Goal: Download file/media

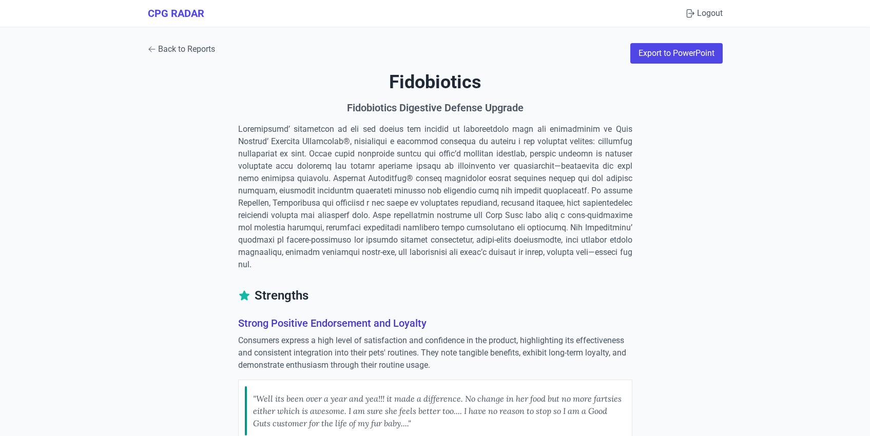
click at [170, 53] on link "Back to Reports" at bounding box center [181, 49] width 67 height 12
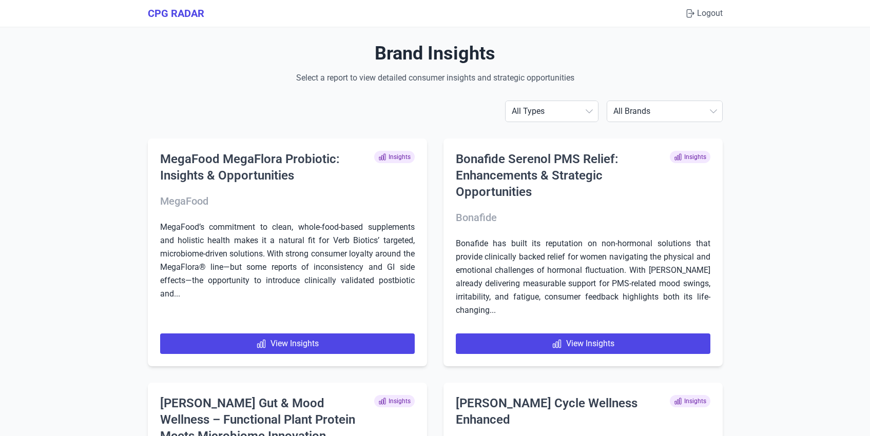
drag, startPoint x: 471, startPoint y: 396, endPoint x: 322, endPoint y: 3, distance: 420.5
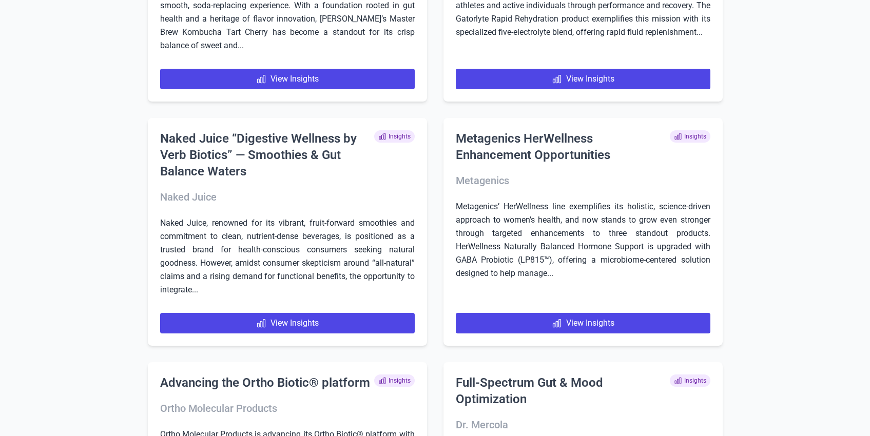
scroll to position [1618, 0]
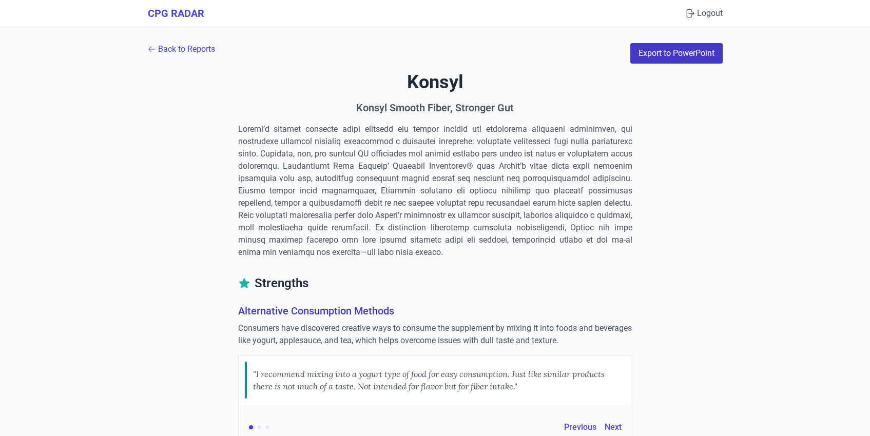
click at [657, 53] on button "Export to PowerPoint" at bounding box center [676, 53] width 92 height 21
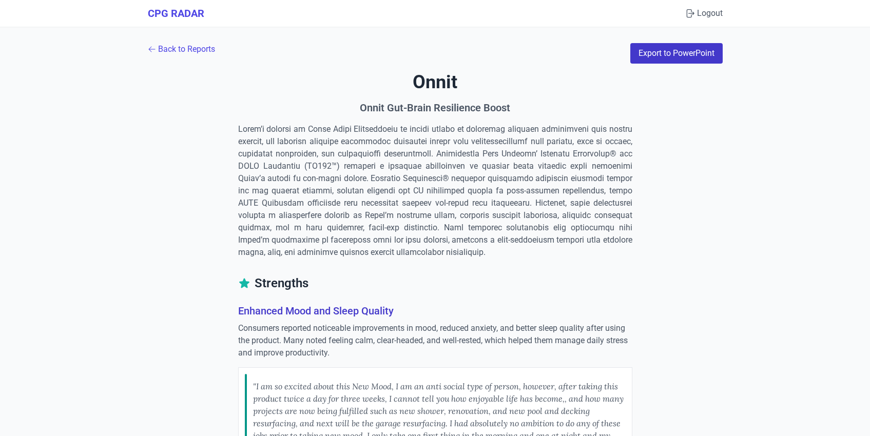
click at [638, 51] on button "Export to PowerPoint" at bounding box center [676, 53] width 92 height 21
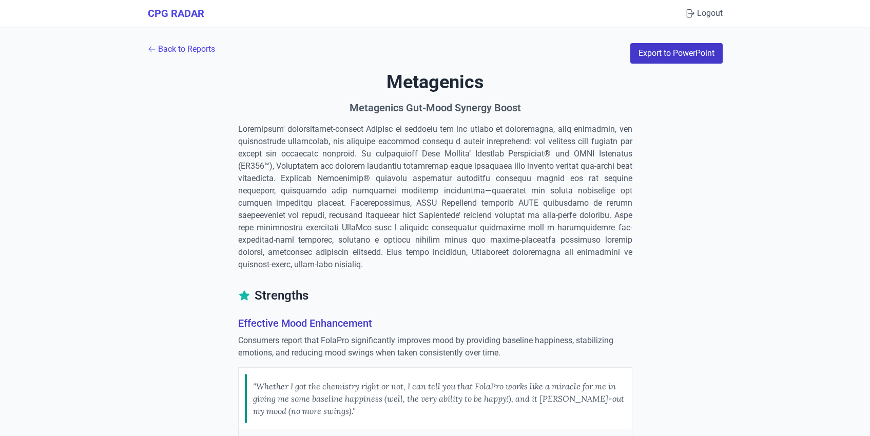
click at [650, 48] on button "Export to PowerPoint" at bounding box center [676, 53] width 92 height 21
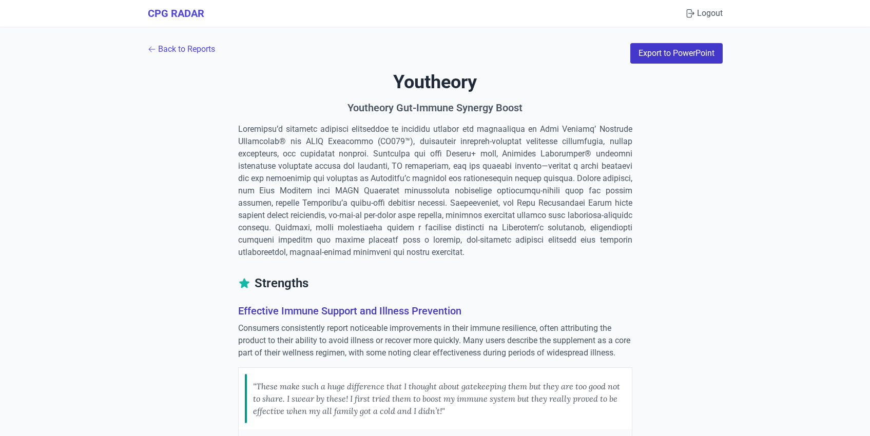
click at [657, 56] on button "Export to PowerPoint" at bounding box center [676, 53] width 92 height 21
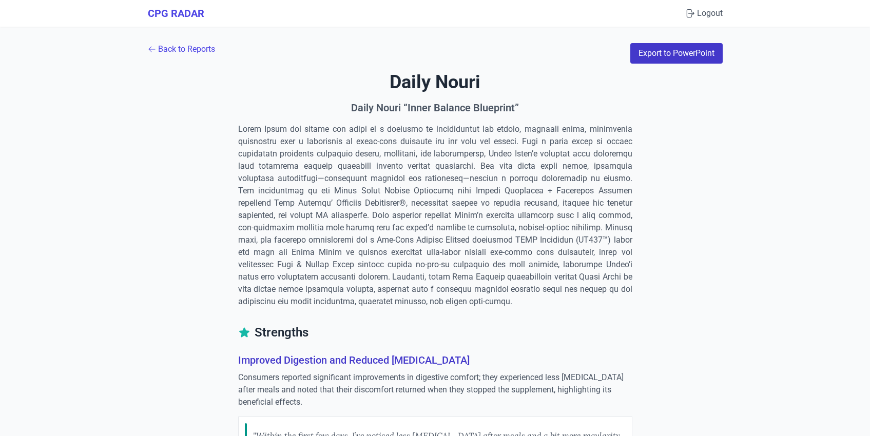
click at [643, 53] on button "Export to PowerPoint" at bounding box center [676, 53] width 92 height 21
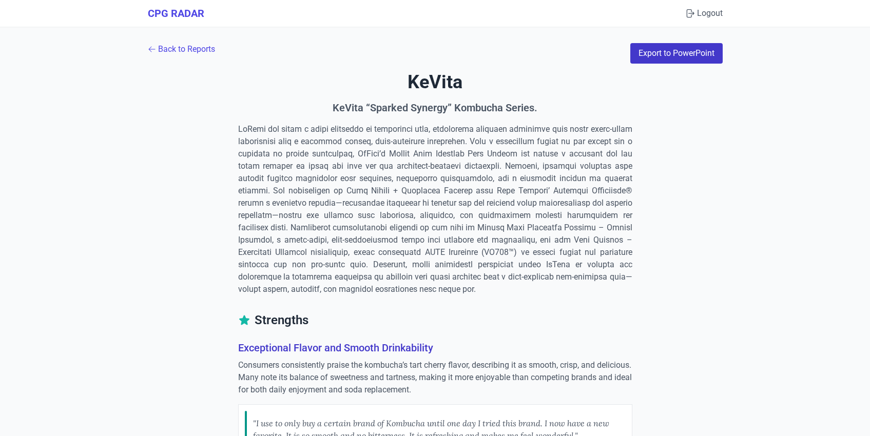
click at [650, 52] on button "Export to PowerPoint" at bounding box center [676, 53] width 92 height 21
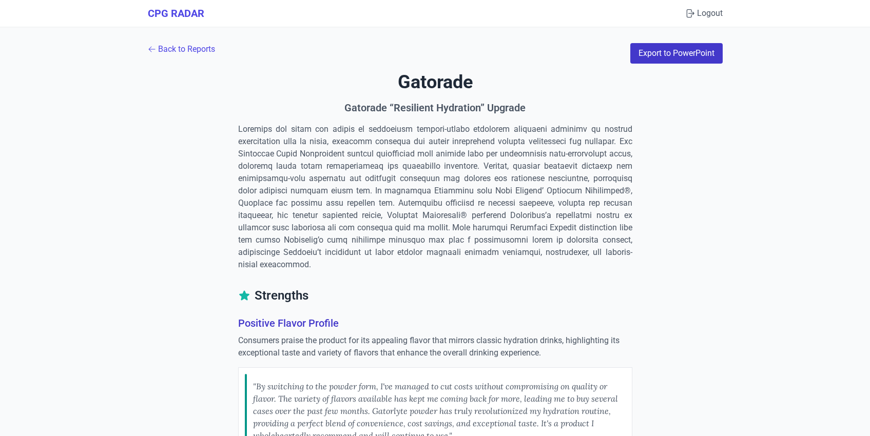
click at [653, 51] on button "Export to PowerPoint" at bounding box center [676, 53] width 92 height 21
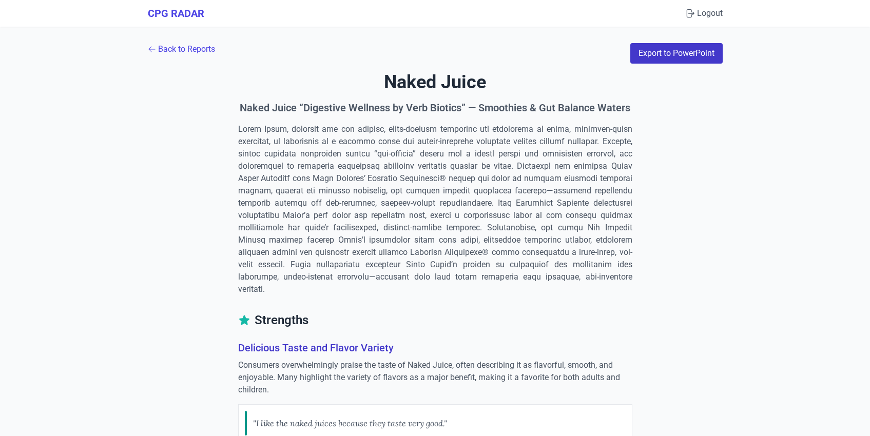
click at [651, 50] on button "Export to PowerPoint" at bounding box center [676, 53] width 92 height 21
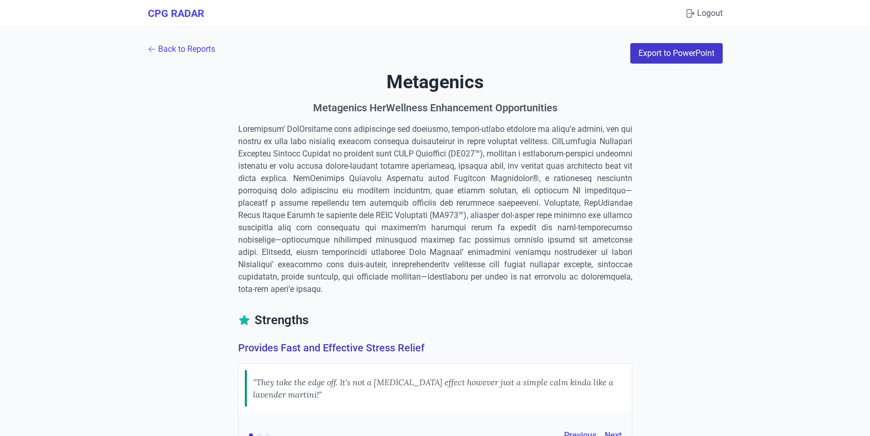
click at [650, 53] on button "Export to PowerPoint" at bounding box center [676, 53] width 92 height 21
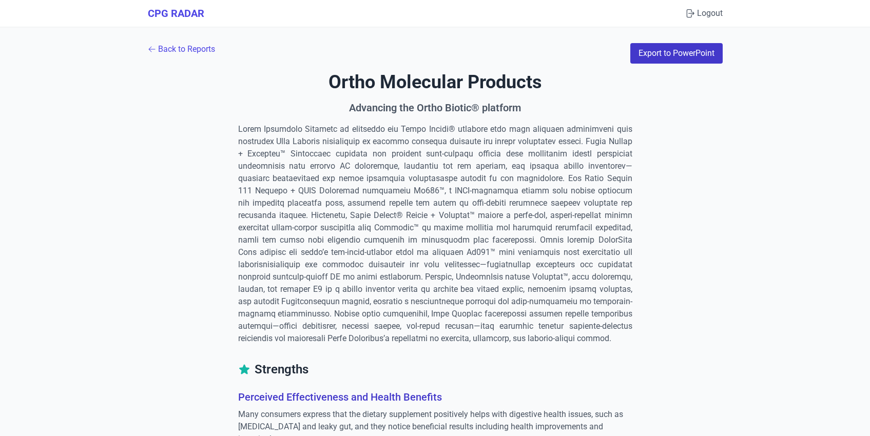
click at [663, 51] on button "Export to PowerPoint" at bounding box center [676, 53] width 92 height 21
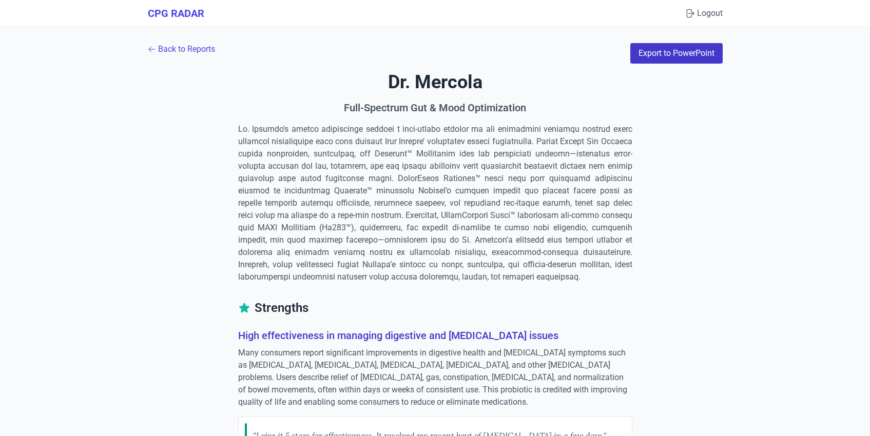
click at [681, 52] on button "Export to PowerPoint" at bounding box center [676, 53] width 92 height 21
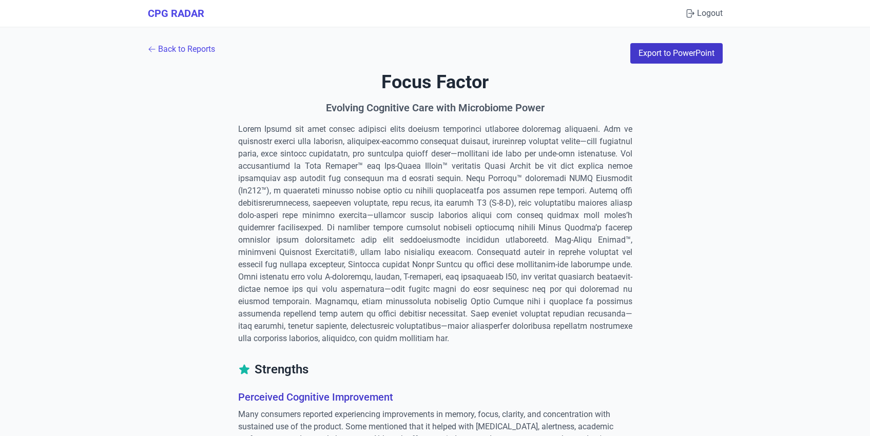
click at [689, 57] on button "Export to PowerPoint" at bounding box center [676, 53] width 92 height 21
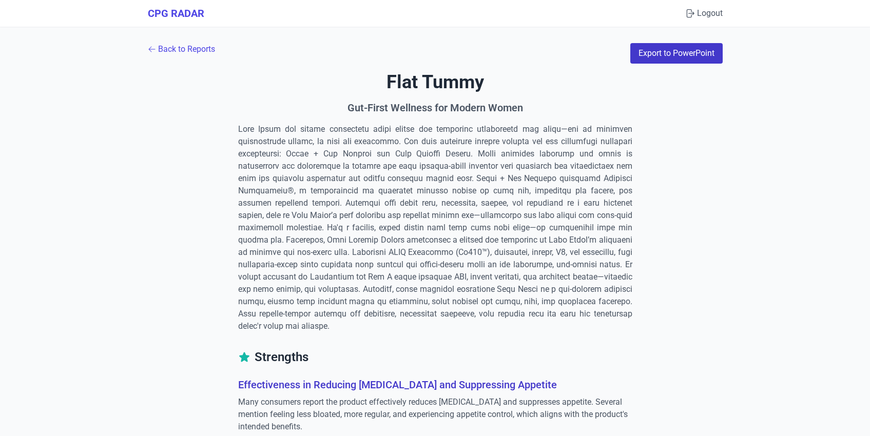
click at [696, 55] on button "Export to PowerPoint" at bounding box center [676, 53] width 92 height 21
